Goal: Task Accomplishment & Management: Manage account settings

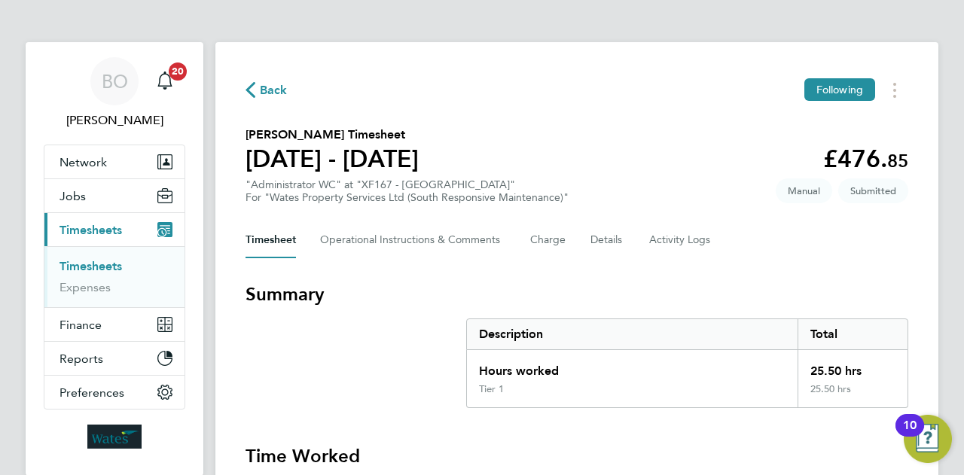
scroll to position [572, 0]
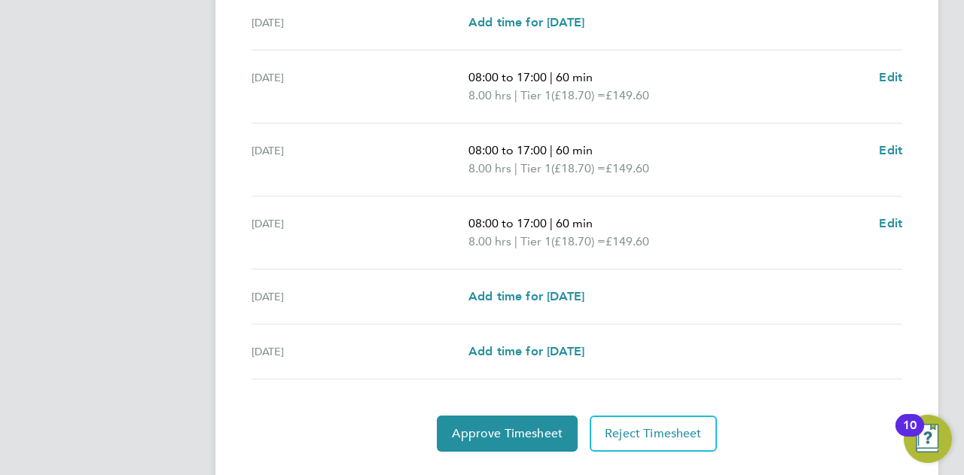
scroll to position [542, 0]
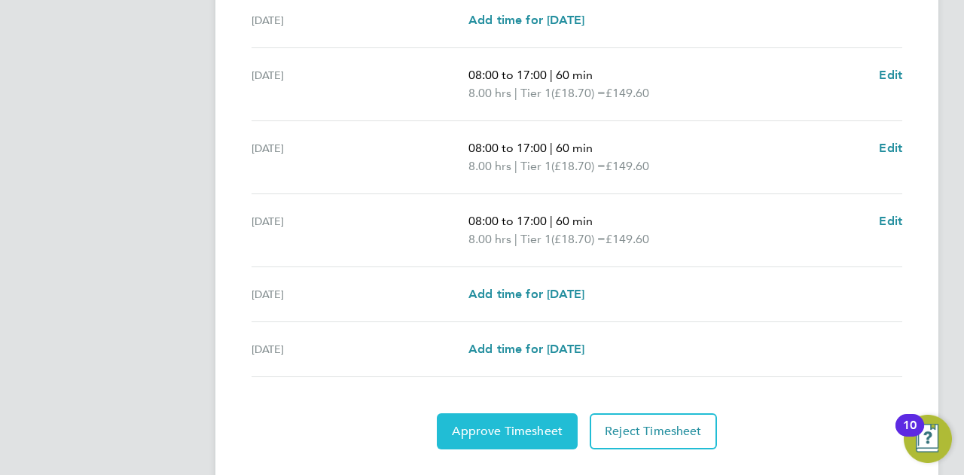
click at [490, 424] on span "Approve Timesheet" at bounding box center [507, 431] width 111 height 15
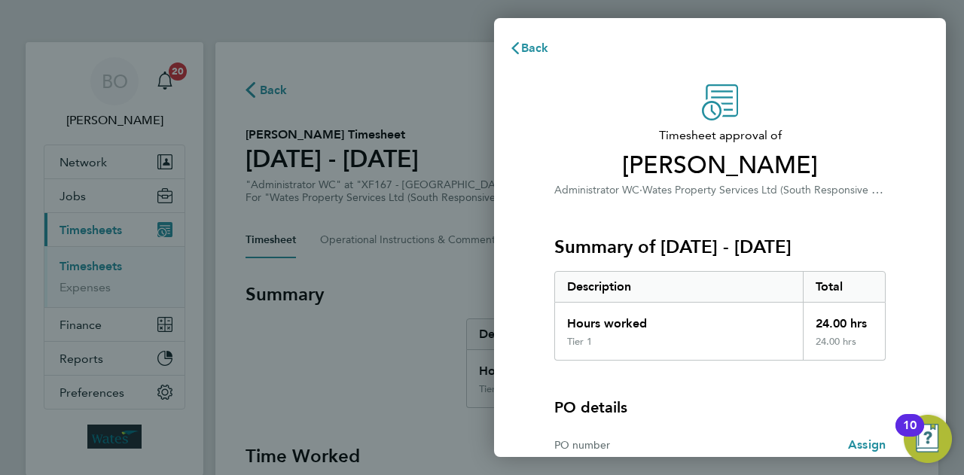
click at [819, 215] on div "Summary of [DATE] - [DATE] Description Total Hours worked 24.00 hrs Tier 1 24.0…" at bounding box center [719, 280] width 331 height 162
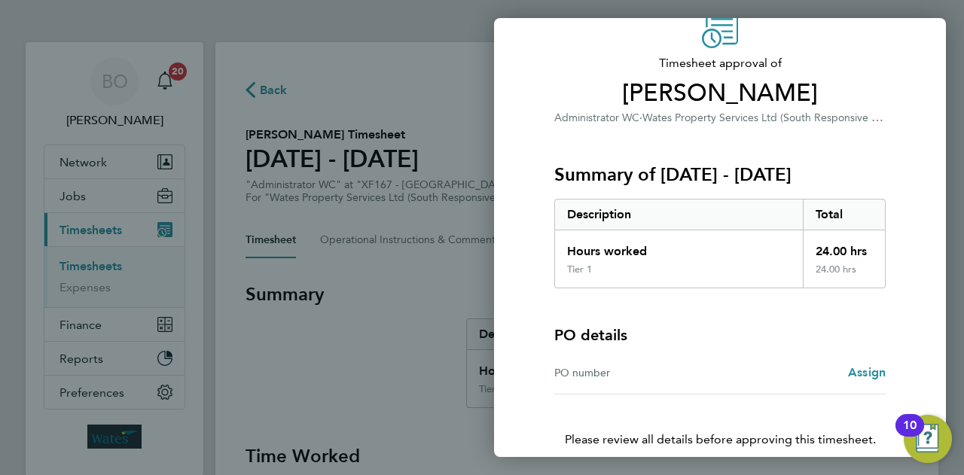
scroll to position [141, 0]
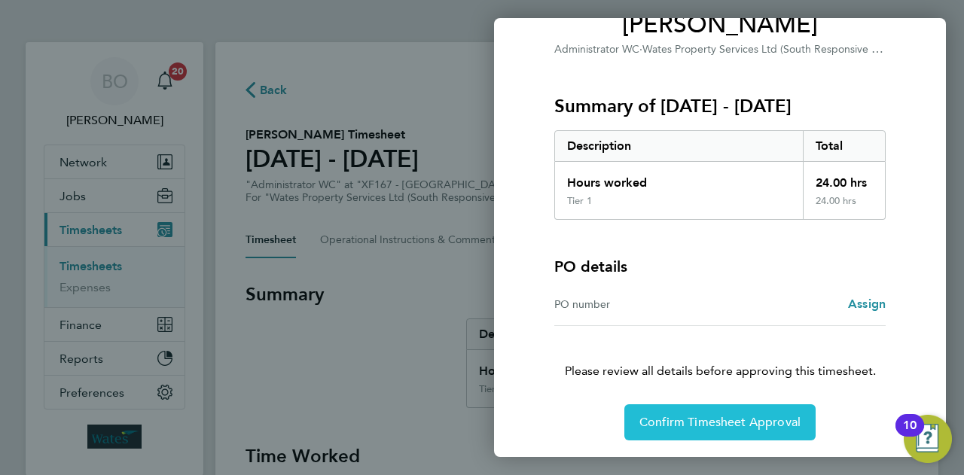
click at [749, 430] on button "Confirm Timesheet Approval" at bounding box center [719, 422] width 191 height 36
